Goal: Task Accomplishment & Management: Manage account settings

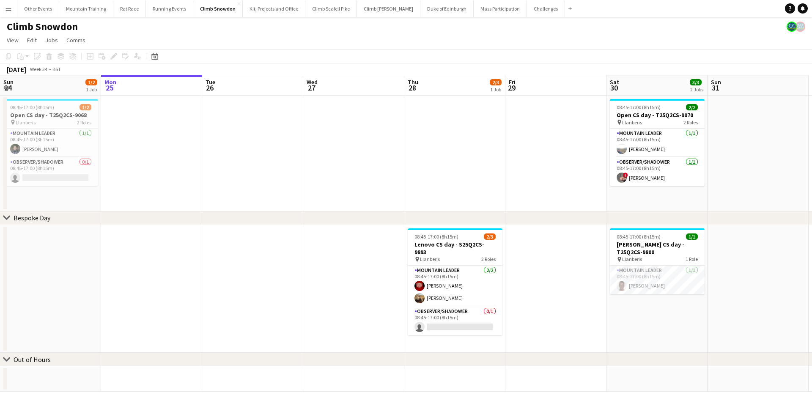
click at [535, 45] on app-page-menu "View Day view expanded Day view collapsed Month view Date picker Jump to [DATE]…" at bounding box center [406, 41] width 812 height 16
click at [475, 6] on button "Mass Participation Close" at bounding box center [500, 8] width 53 height 16
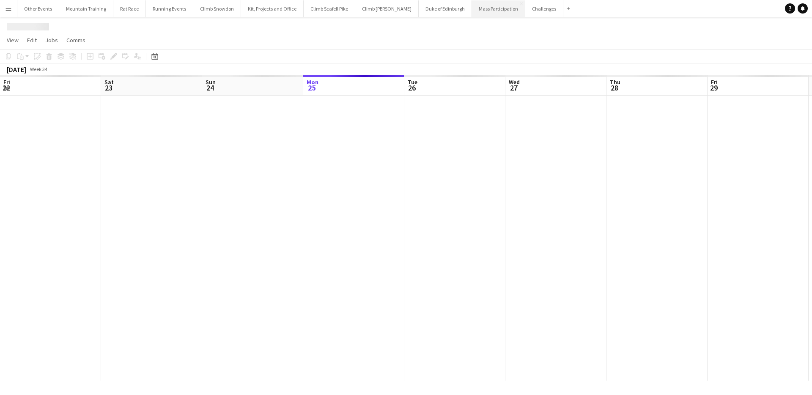
scroll to position [0, 202]
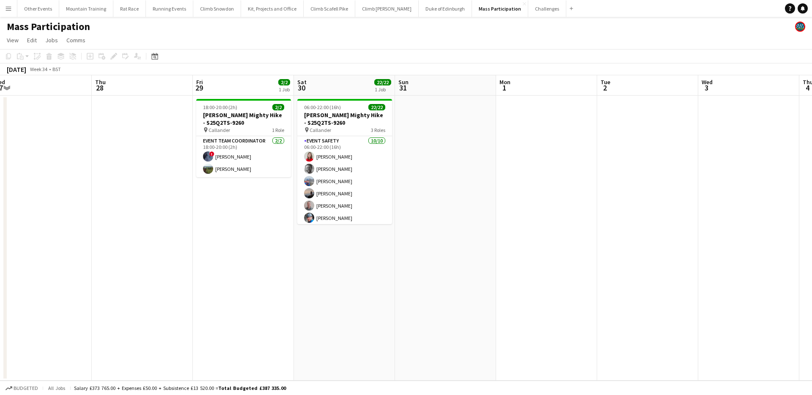
drag, startPoint x: 760, startPoint y: 147, endPoint x: 447, endPoint y: 158, distance: 312.7
click at [447, 158] on app-calendar-viewport "Sun 24 Mon 25 Tue 26 Wed 27 Thu 28 Fri 29 2/2 1 Job Sat 30 22/22 1 Job Sun 31 M…" at bounding box center [406, 227] width 812 height 305
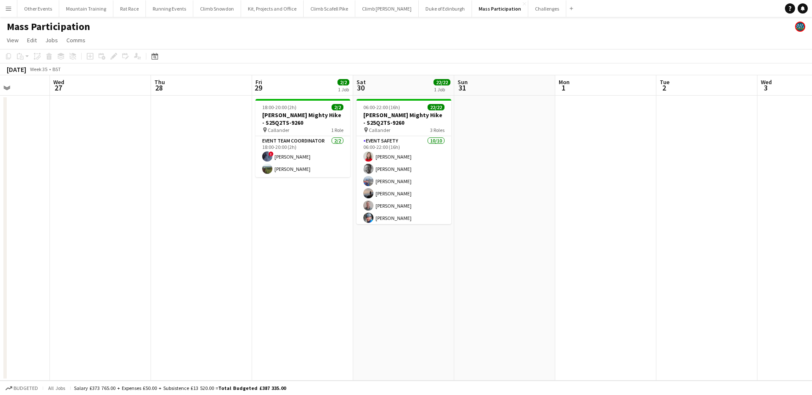
scroll to position [0, 331]
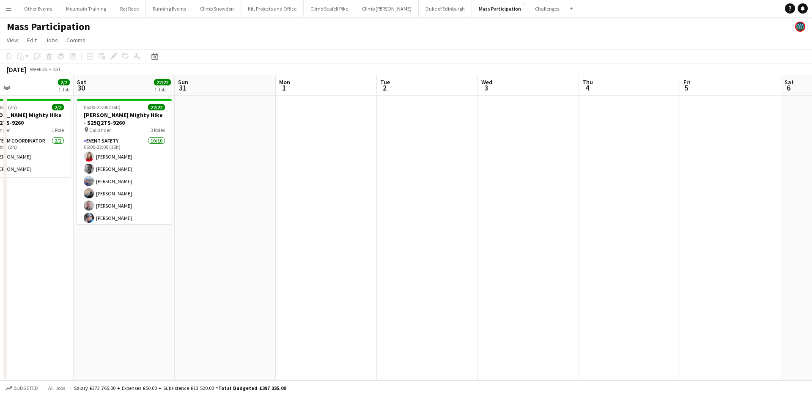
drag, startPoint x: 606, startPoint y: 137, endPoint x: 418, endPoint y: 145, distance: 187.9
click at [418, 145] on app-calendar-viewport "Tue 26 Wed 27 Thu 28 Fri 29 2/2 1 Job Sat 30 22/22 1 Job Sun 31 Mon 1 Tue 2 Wed…" at bounding box center [406, 227] width 812 height 305
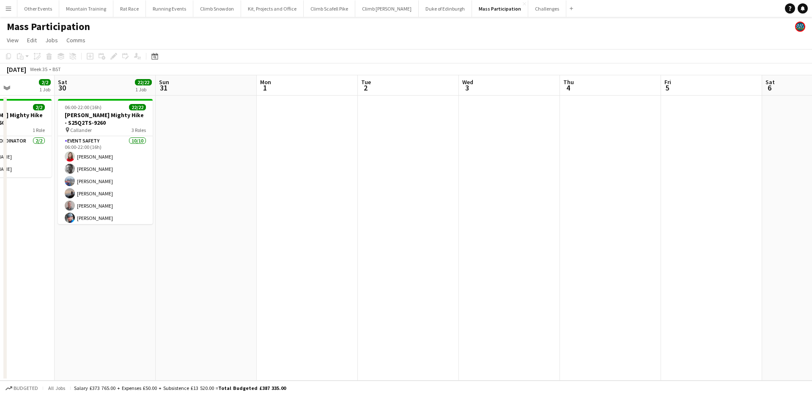
scroll to position [0, 388]
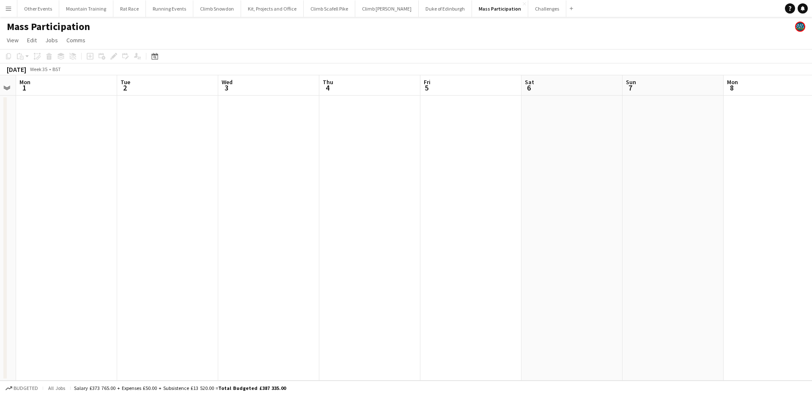
drag, startPoint x: 521, startPoint y: 140, endPoint x: 266, endPoint y: 133, distance: 255.9
click at [266, 133] on app-calendar-viewport "Thu 28 Fri 29 2/2 1 Job Sat 30 22/22 1 Job Sun 31 Mon 1 Tue 2 Wed 3 Thu 4 Fri 5…" at bounding box center [406, 227] width 812 height 305
click at [159, 55] on div "Date picker" at bounding box center [155, 56] width 10 height 10
click at [220, 90] on span "Next month" at bounding box center [223, 85] width 17 height 17
click at [214, 161] on span "27" at bounding box center [212, 162] width 10 height 10
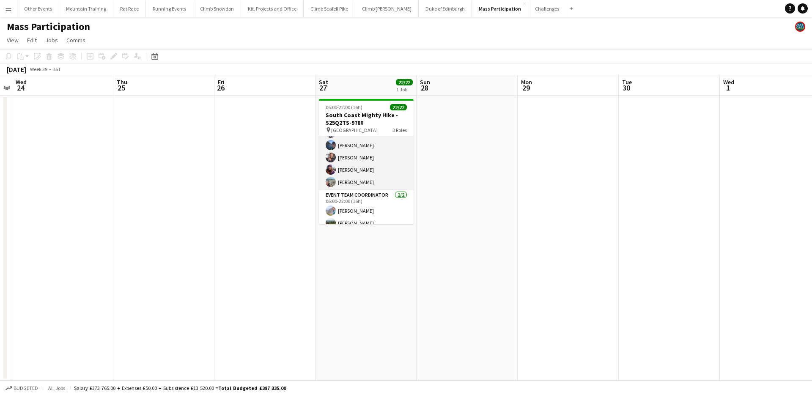
scroll to position [231, 0]
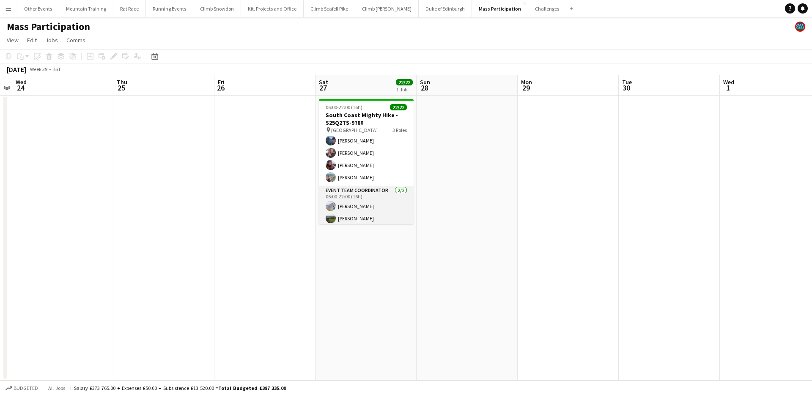
click at [371, 207] on app-card-role "Event Team Coordinator [DATE] 06:00-22:00 (16h) [PERSON_NAME] [PERSON_NAME]" at bounding box center [366, 206] width 95 height 41
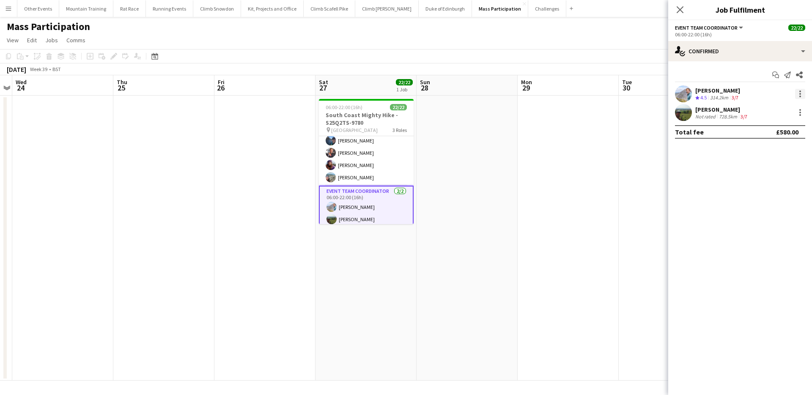
click at [803, 96] on div at bounding box center [800, 94] width 10 height 10
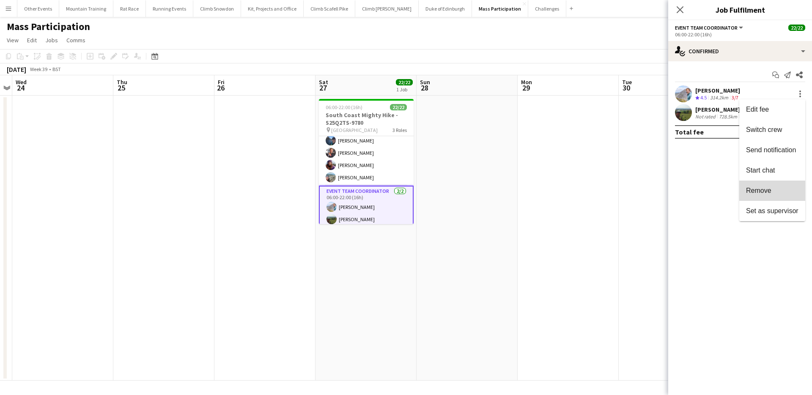
click at [778, 185] on button "Remove" at bounding box center [772, 191] width 66 height 20
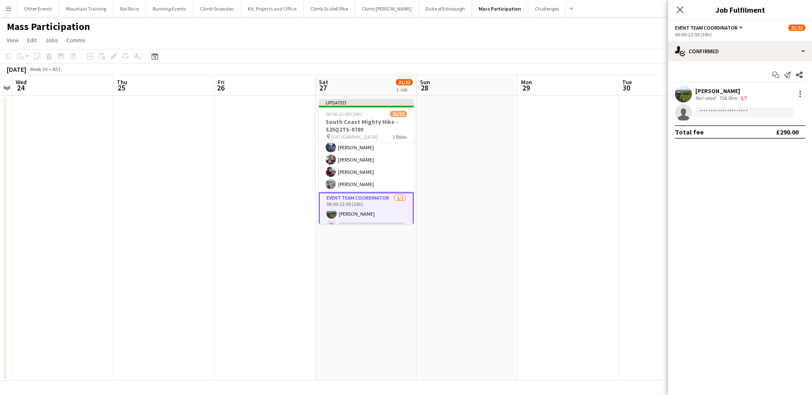
click at [643, 41] on app-page-menu "View Day view expanded Day view collapsed Month view Date picker Jump to [DATE]…" at bounding box center [406, 41] width 812 height 16
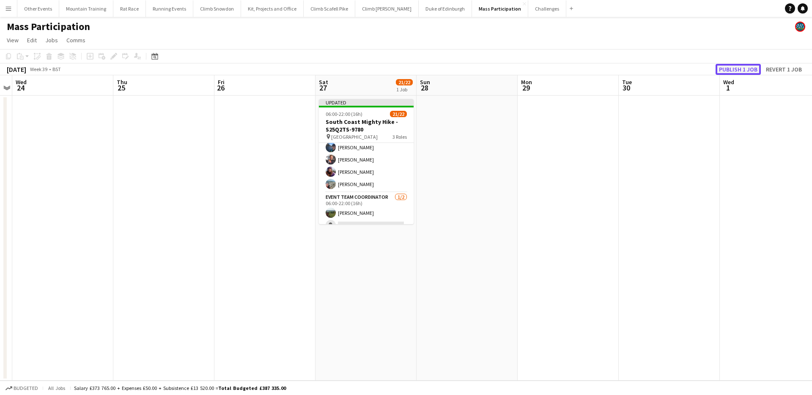
click at [740, 68] on button "Publish 1 job" at bounding box center [737, 69] width 45 height 11
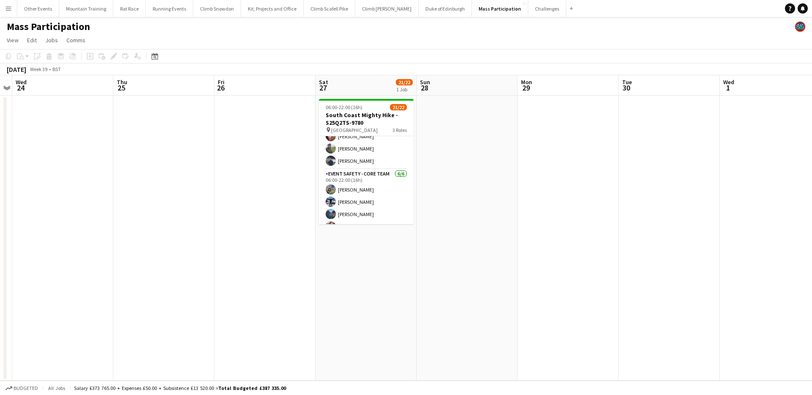
scroll to position [160, 0]
click at [373, 191] on app-card-role "Event Safety - Core Team [DATE] 06:00-22:00 (16h) [PERSON_NAME] [PERSON_NAME] […" at bounding box center [366, 212] width 95 height 90
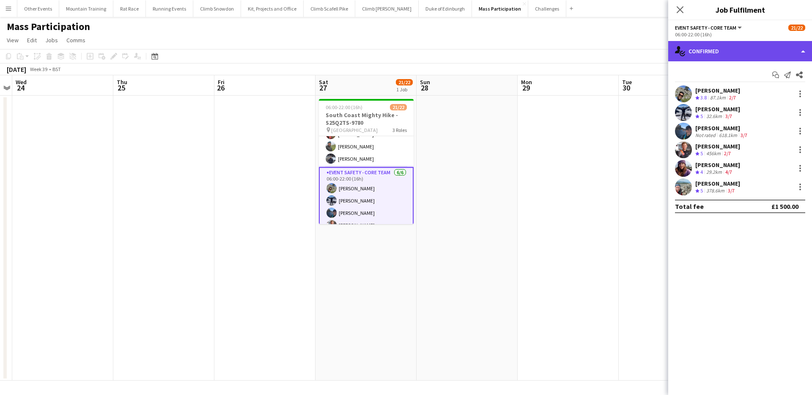
click at [762, 47] on div "single-neutral-actions-check-2 Confirmed" at bounding box center [740, 51] width 144 height 20
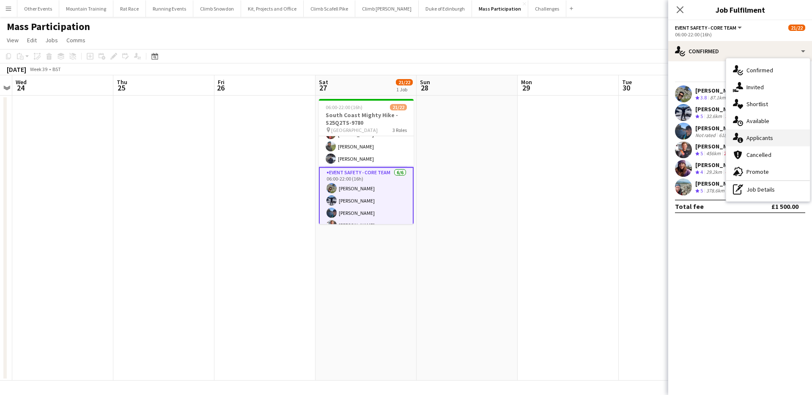
click at [776, 137] on div "single-neutral-actions-information Applicants" at bounding box center [768, 137] width 84 height 17
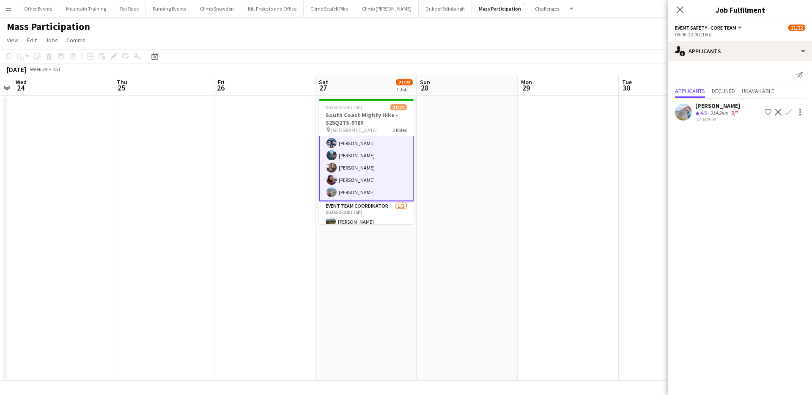
scroll to position [233, 0]
click at [680, 8] on icon "Close pop-in" at bounding box center [680, 9] width 8 height 8
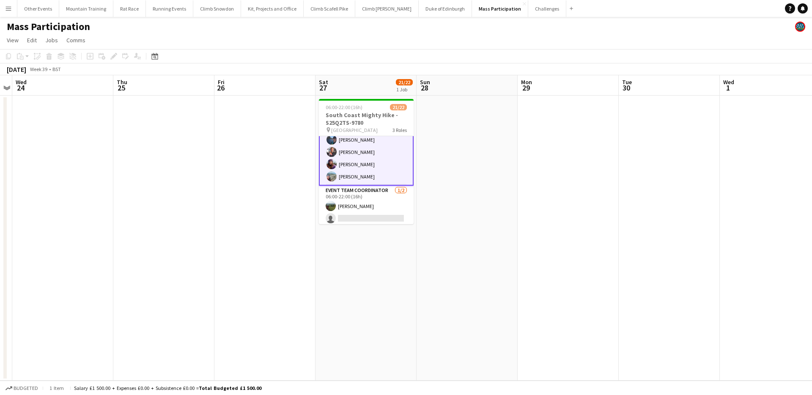
click at [5, 8] on app-icon "Menu" at bounding box center [8, 8] width 7 height 7
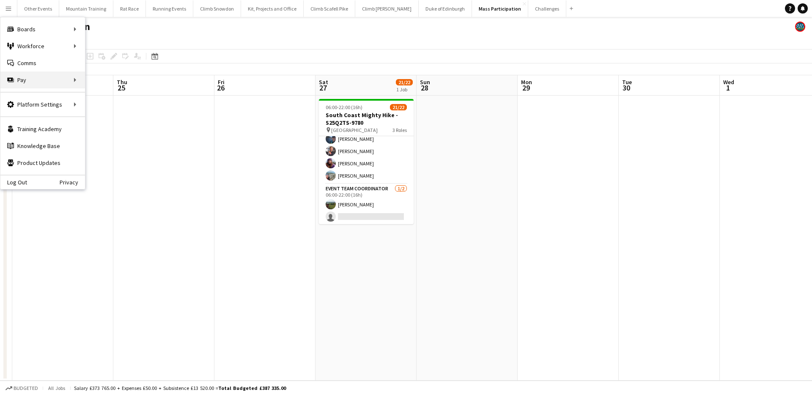
scroll to position [231, 0]
click at [131, 47] on link "My Workforce" at bounding box center [127, 46] width 85 height 17
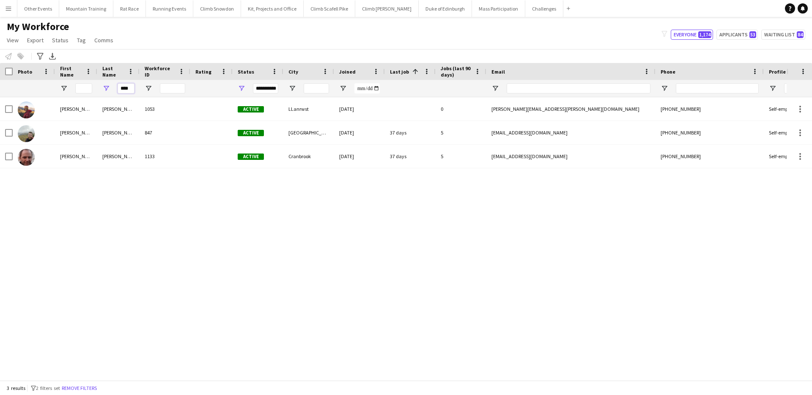
click at [122, 86] on input "****" at bounding box center [126, 88] width 17 height 10
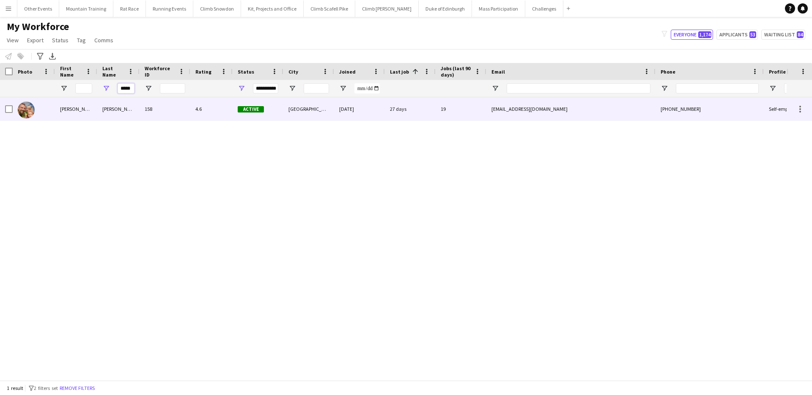
type input "*****"
click at [237, 112] on div "Active" at bounding box center [258, 108] width 51 height 23
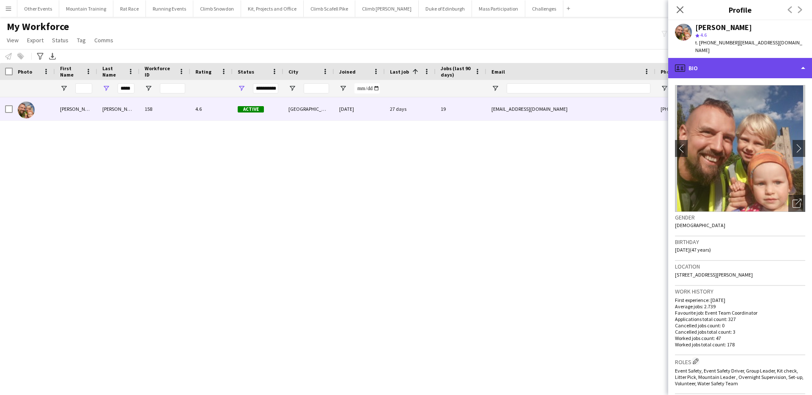
click at [797, 60] on div "profile Bio" at bounding box center [740, 68] width 144 height 20
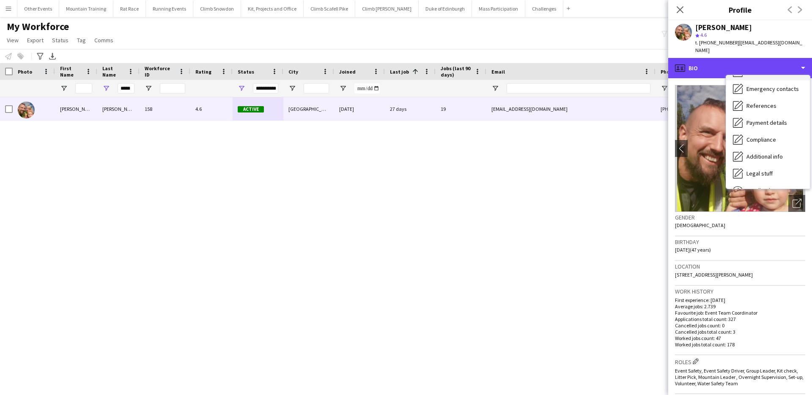
scroll to position [96, 0]
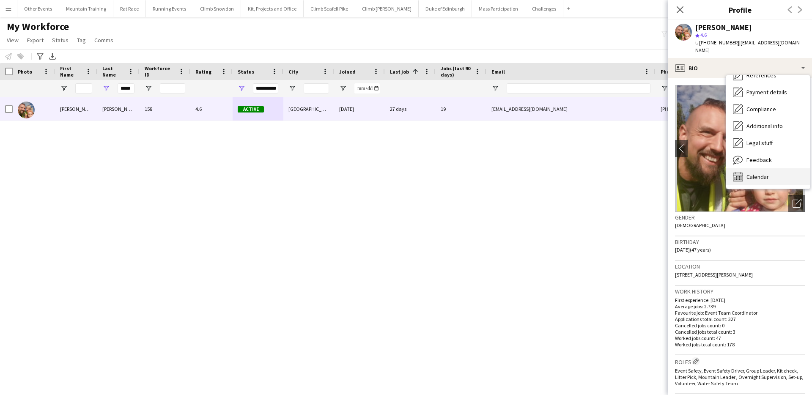
click at [768, 173] on span "Calendar" at bounding box center [757, 177] width 22 height 8
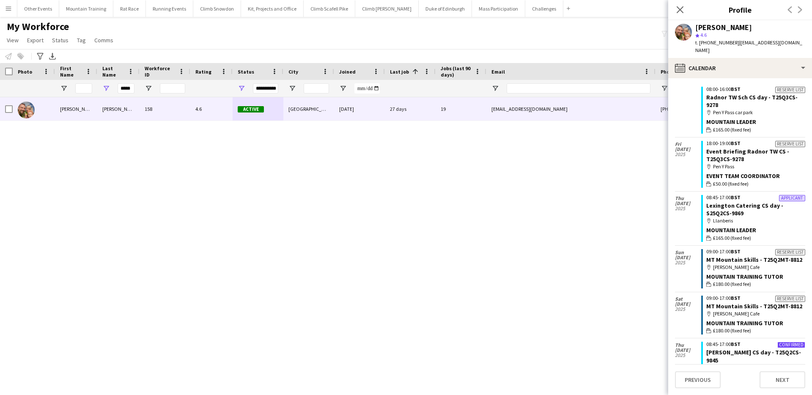
scroll to position [5194, 0]
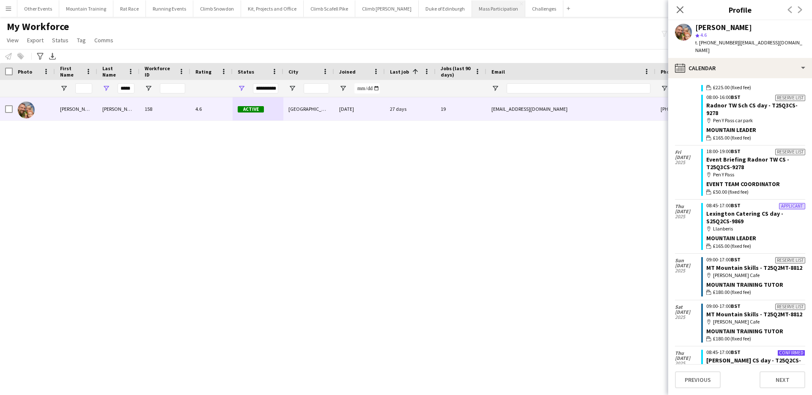
click at [476, 13] on button "Mass Participation Close" at bounding box center [498, 8] width 53 height 16
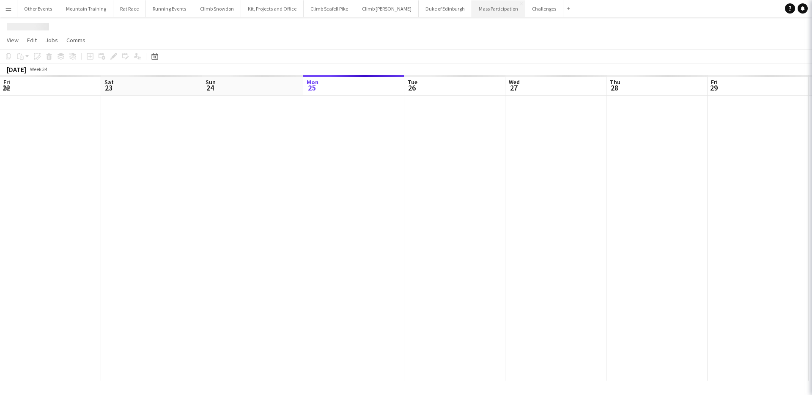
scroll to position [0, 202]
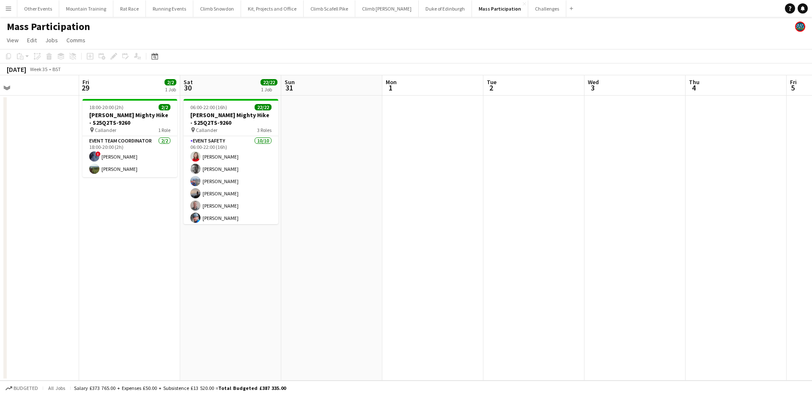
drag, startPoint x: 707, startPoint y: 166, endPoint x: 515, endPoint y: 159, distance: 193.0
click at [328, 155] on app-calendar-viewport "Mon 25 Tue 26 Wed 27 Thu 28 Fri 29 2/2 1 Job Sat 30 22/22 1 Job Sun 31 Mon 1 Tu…" at bounding box center [406, 227] width 812 height 305
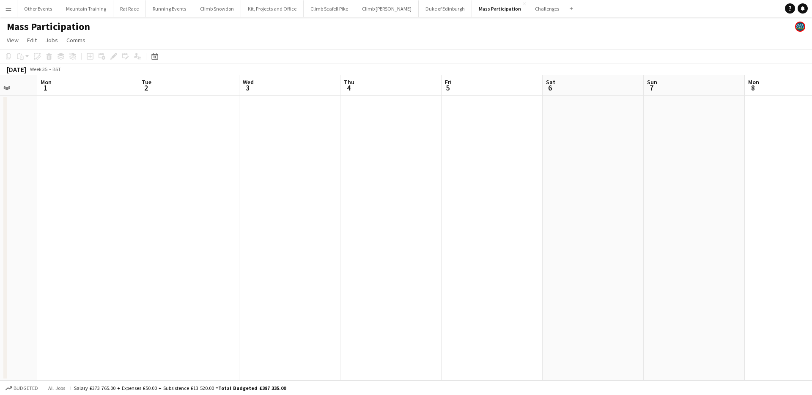
drag, startPoint x: 637, startPoint y: 170, endPoint x: 299, endPoint y: 134, distance: 340.1
click at [293, 137] on app-calendar-viewport "Thu 28 Fri 29 2/2 1 Job Sat 30 22/22 1 Job Sun 31 Mon 1 Tue 2 Wed 3 Thu 4 Fri 5…" at bounding box center [406, 227] width 812 height 305
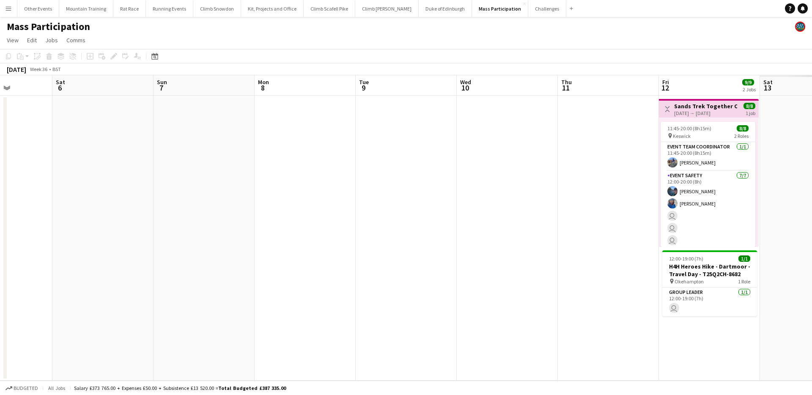
drag, startPoint x: 338, startPoint y: 132, endPoint x: 364, endPoint y: 128, distance: 26.6
click at [337, 132] on app-calendar-viewport "Mon 1 Tue 2 Wed 3 Thu 4 Fri 5 Sat 6 Sun 7 Mon 8 Tue 9 Wed 10 Thu 11 Fri 12 9/9 …" at bounding box center [406, 227] width 812 height 305
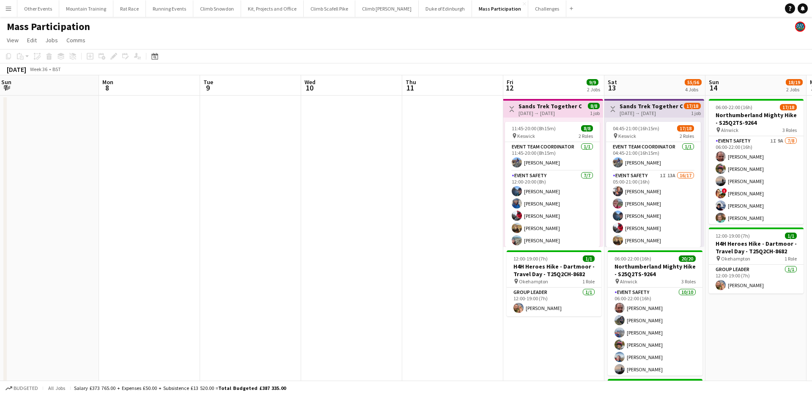
click at [310, 115] on app-calendar-viewport "Wed 3 Thu 4 Fri 5 Sat 6 Sun 7 Mon 8 Tue 9 Wed 10 Thu 11 Fri 12 9/9 2 Jobs Sat 1…" at bounding box center [406, 362] width 812 height 574
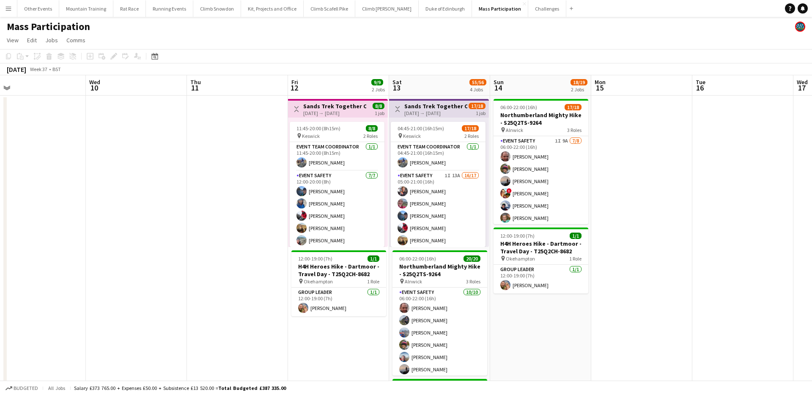
drag, startPoint x: 390, startPoint y: 123, endPoint x: 261, endPoint y: 119, distance: 128.6
click at [261, 119] on app-calendar-viewport "Fri 5 Sat 6 Sun 7 Mon 8 Tue 9 Wed 10 Thu 11 Fri 12 9/9 2 Jobs Sat 13 55/56 4 Jo…" at bounding box center [406, 362] width 812 height 574
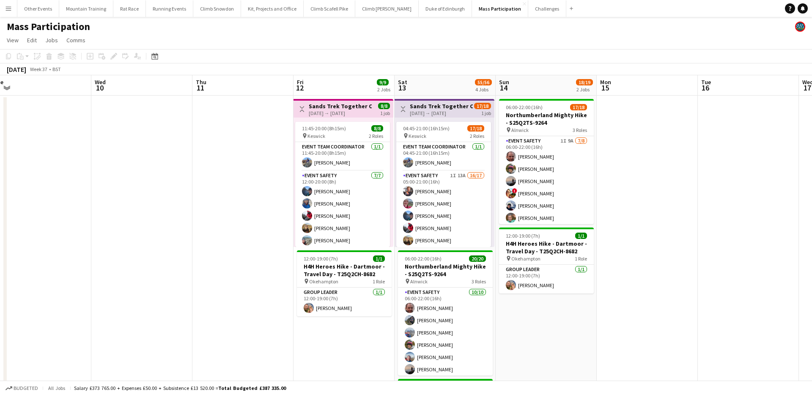
scroll to position [0, 412]
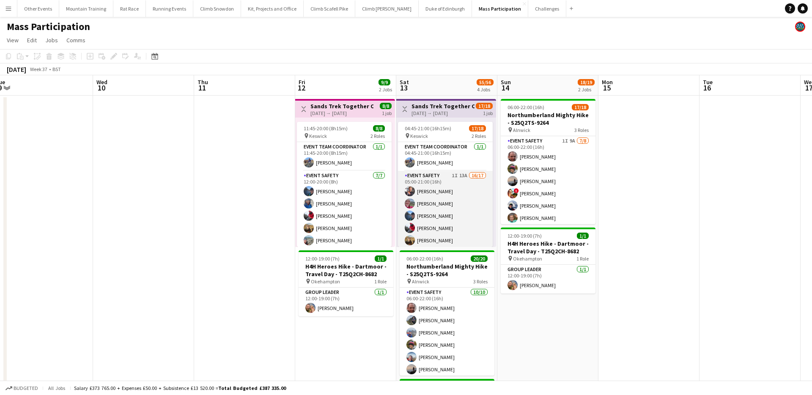
click at [453, 195] on app-card-role "Event Safety 1I 13A 16/17 05:00-21:00 (16h) [PERSON_NAME] [PERSON_NAME] [PERSON…" at bounding box center [445, 283] width 95 height 225
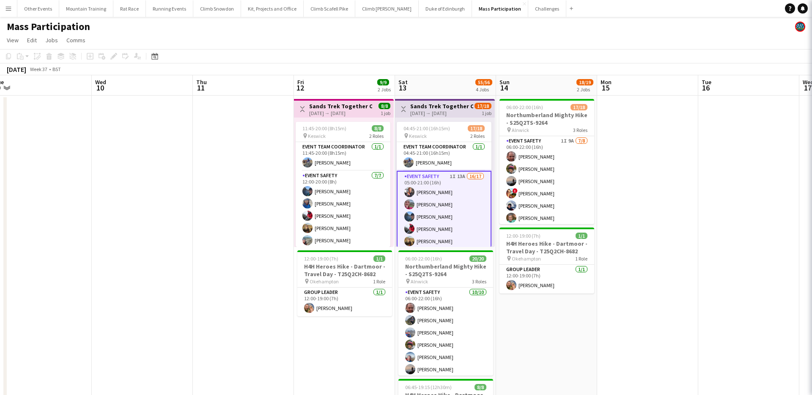
scroll to position [3, 0]
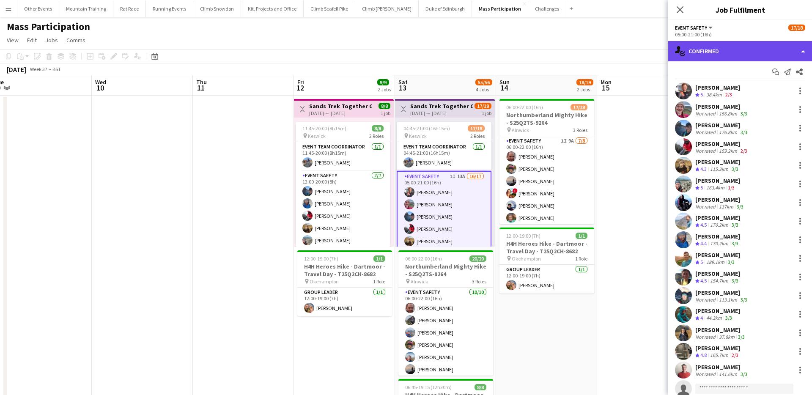
click at [762, 47] on div "single-neutral-actions-check-2 Confirmed" at bounding box center [740, 51] width 144 height 20
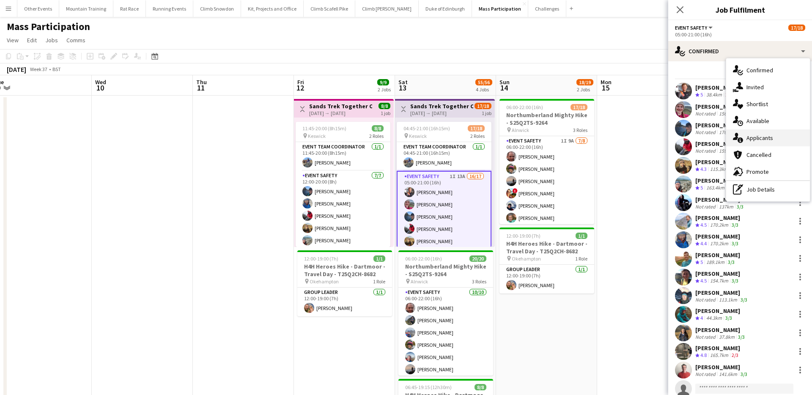
click at [774, 139] on div "single-neutral-actions-information Applicants" at bounding box center [768, 137] width 84 height 17
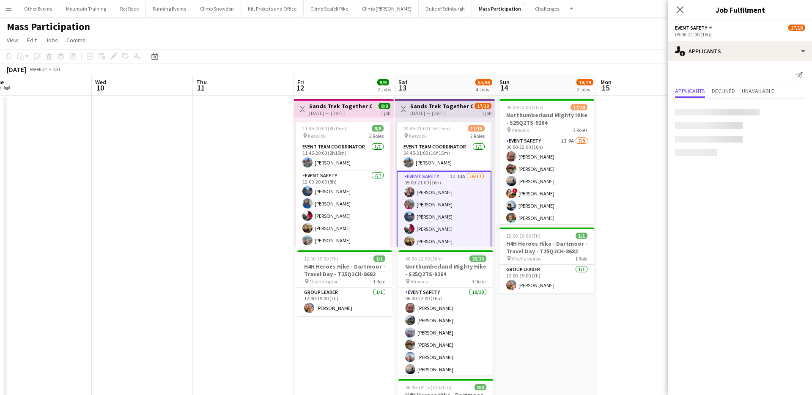
scroll to position [0, 0]
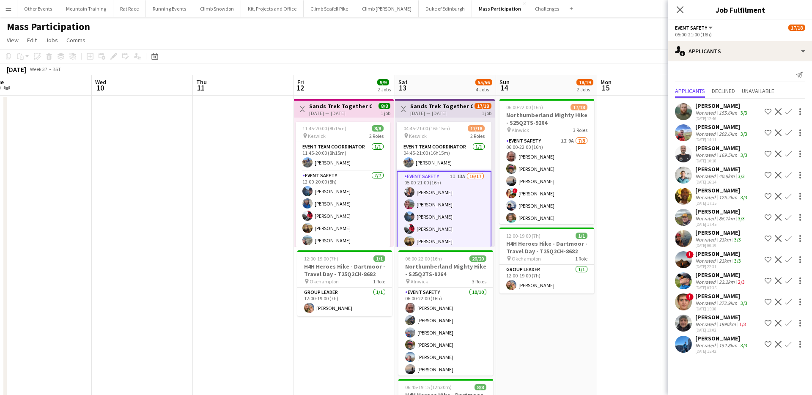
click at [600, 49] on app-toolbar "Copy Paste Paste Command V Paste with crew Command Shift V Paste linked Job [GE…" at bounding box center [406, 56] width 812 height 14
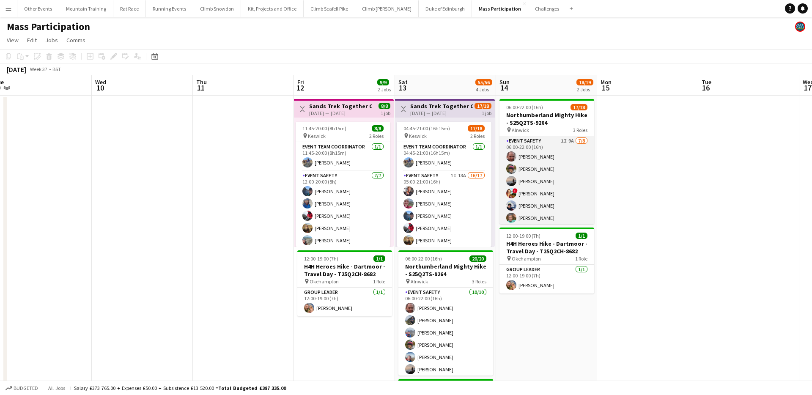
click at [564, 177] on app-card-role "Event Safety 1I 9A [DATE] 06:00-22:00 (16h) [PERSON_NAME] [PERSON_NAME] [PERSON…" at bounding box center [546, 193] width 95 height 115
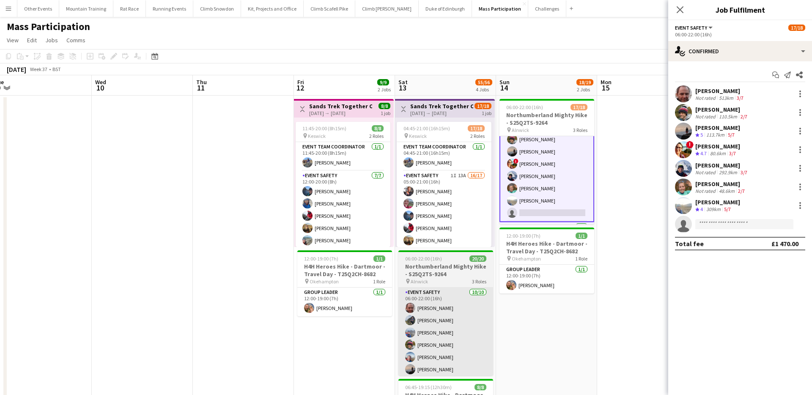
scroll to position [31, 0]
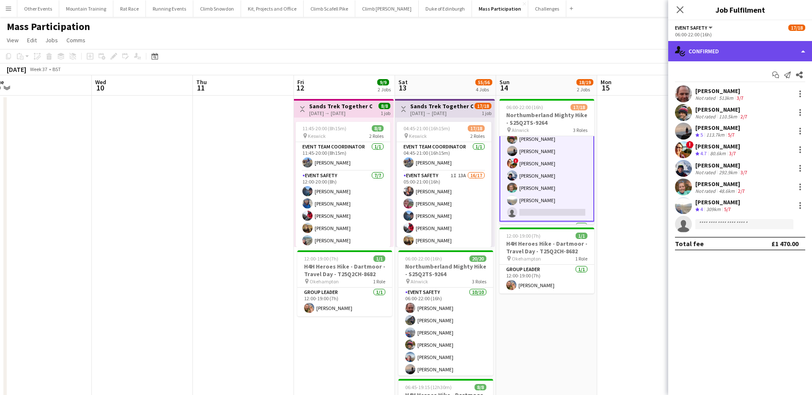
click at [753, 50] on div "single-neutral-actions-check-2 Confirmed" at bounding box center [740, 51] width 144 height 20
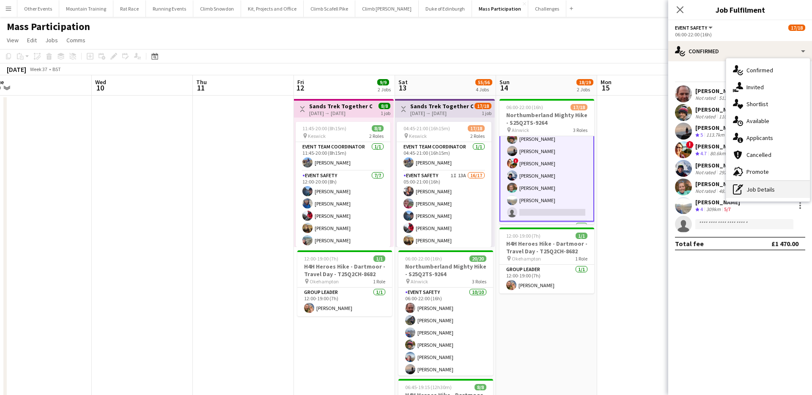
click at [771, 192] on div "pen-write Job Details" at bounding box center [768, 189] width 84 height 17
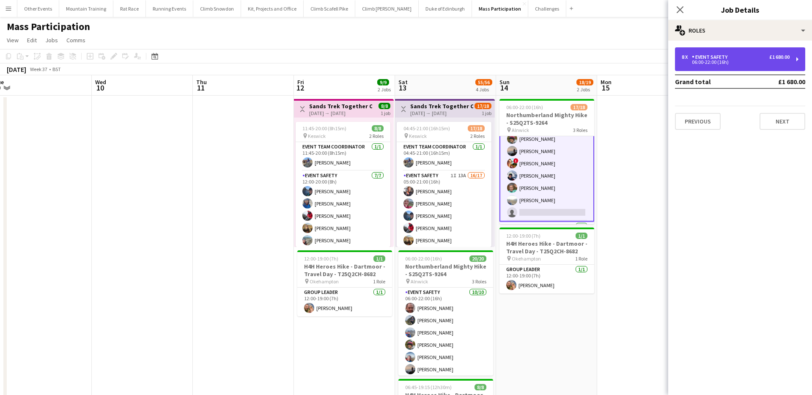
click at [730, 58] on div "8 x Event Safety £1 680.00" at bounding box center [736, 57] width 108 height 6
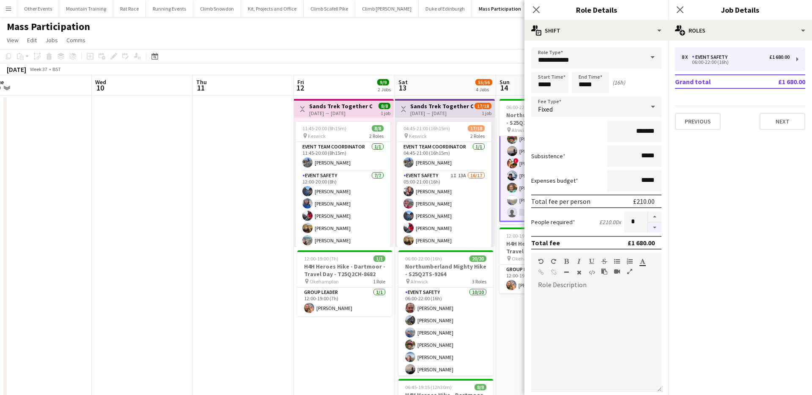
click at [657, 228] on button "button" at bounding box center [655, 227] width 14 height 11
type input "*"
click at [468, 58] on app-toolbar "Copy Paste Paste Command V Paste with crew Command Shift V Paste linked Job [GE…" at bounding box center [406, 56] width 812 height 14
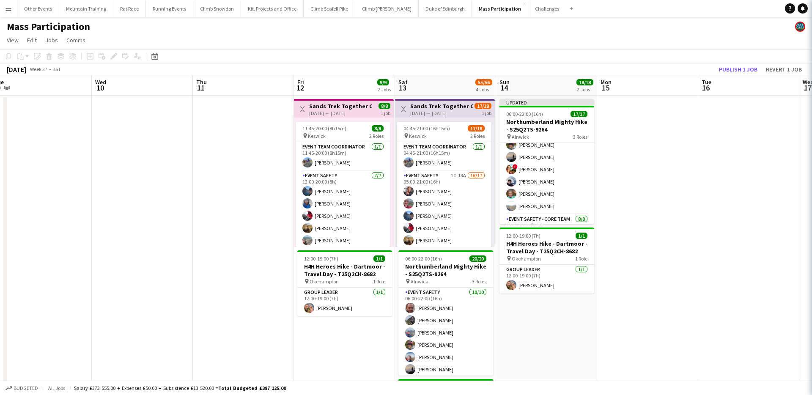
scroll to position [30, 0]
click at [727, 65] on button "Publish 1 job" at bounding box center [737, 69] width 45 height 11
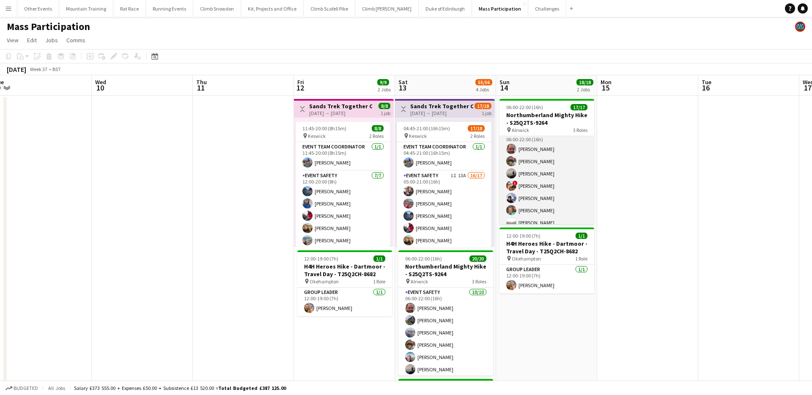
scroll to position [0, 0]
